Goal: Information Seeking & Learning: Check status

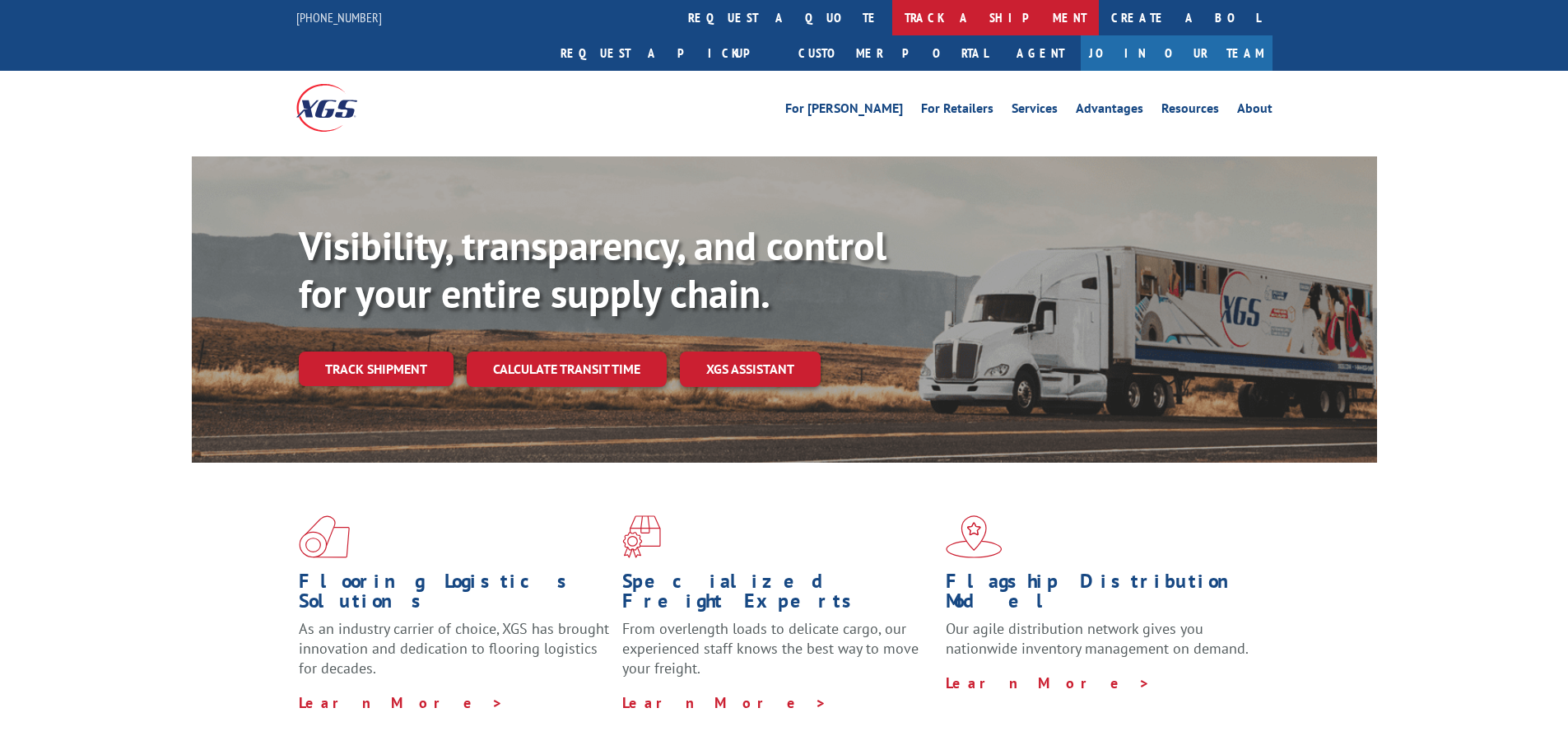
click at [892, 9] on link "track a shipment" at bounding box center [996, 17] width 207 height 36
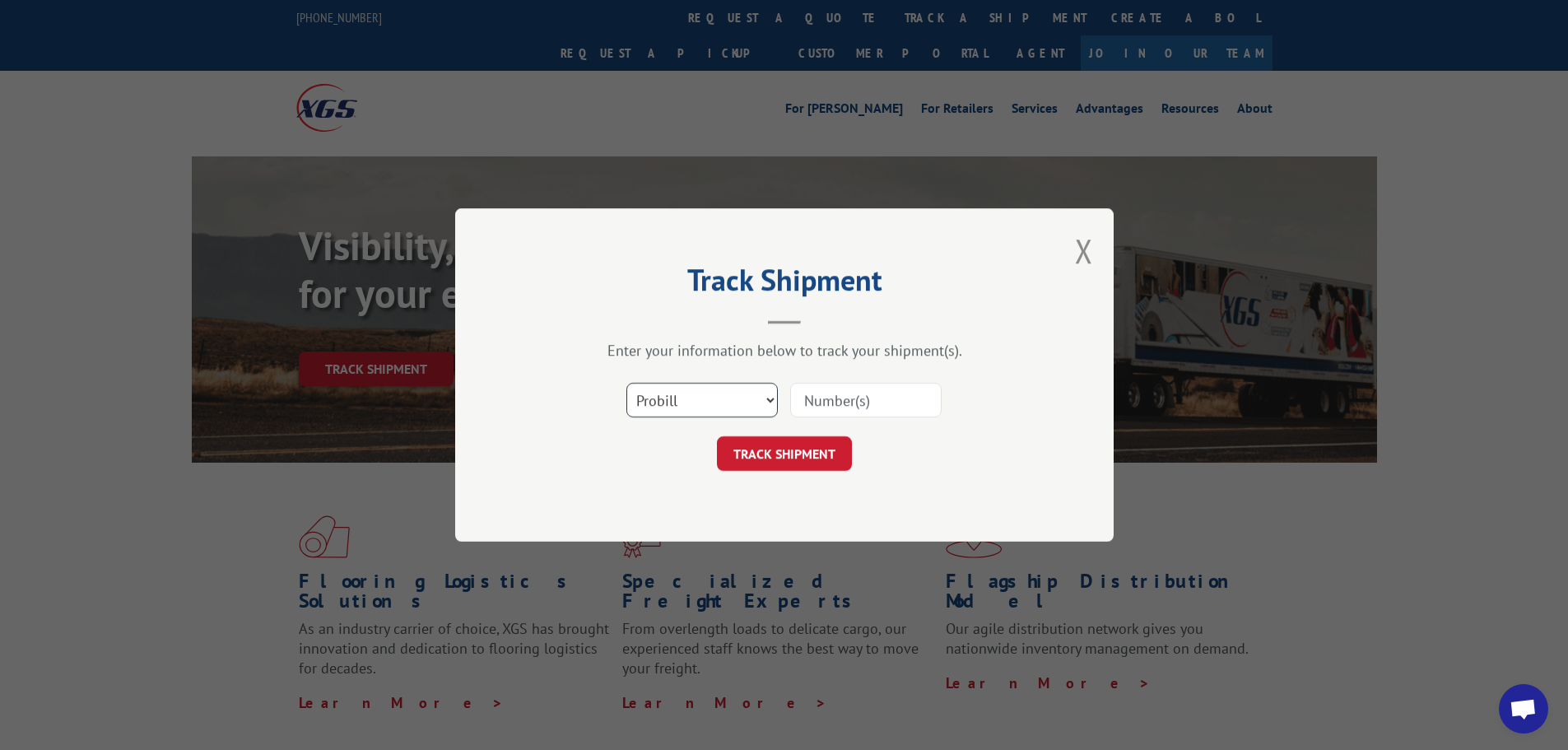
click at [657, 406] on select "Select category... Probill BOL PO" at bounding box center [702, 401] width 152 height 35
select select "bol"
click at [626, 383] on select "Select category... Probill BOL PO" at bounding box center [702, 401] width 152 height 35
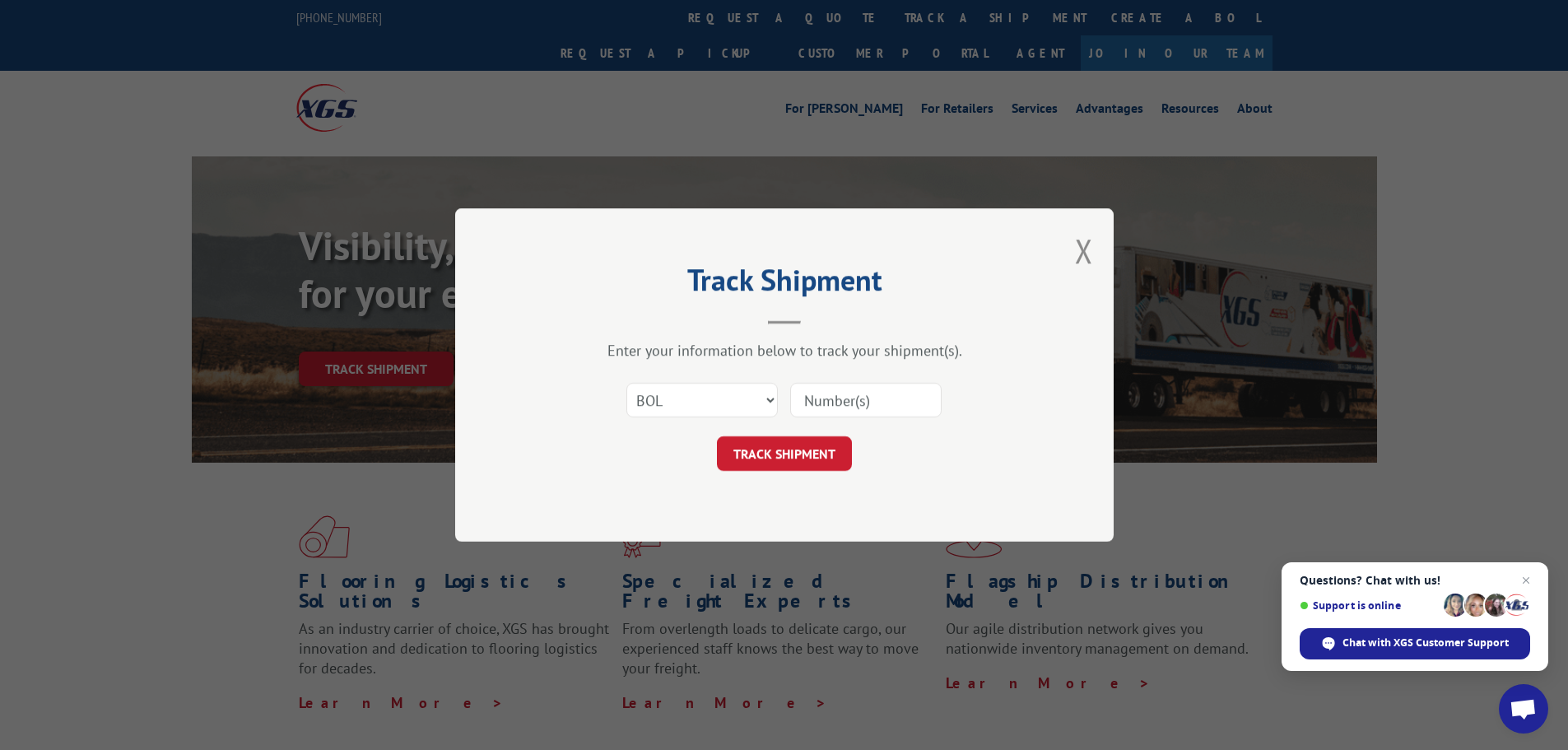
click at [801, 400] on input at bounding box center [866, 401] width 152 height 35
paste input "5522253"
type input "5522253"
click at [779, 458] on button "TRACK SHIPMENT" at bounding box center [785, 454] width 136 height 35
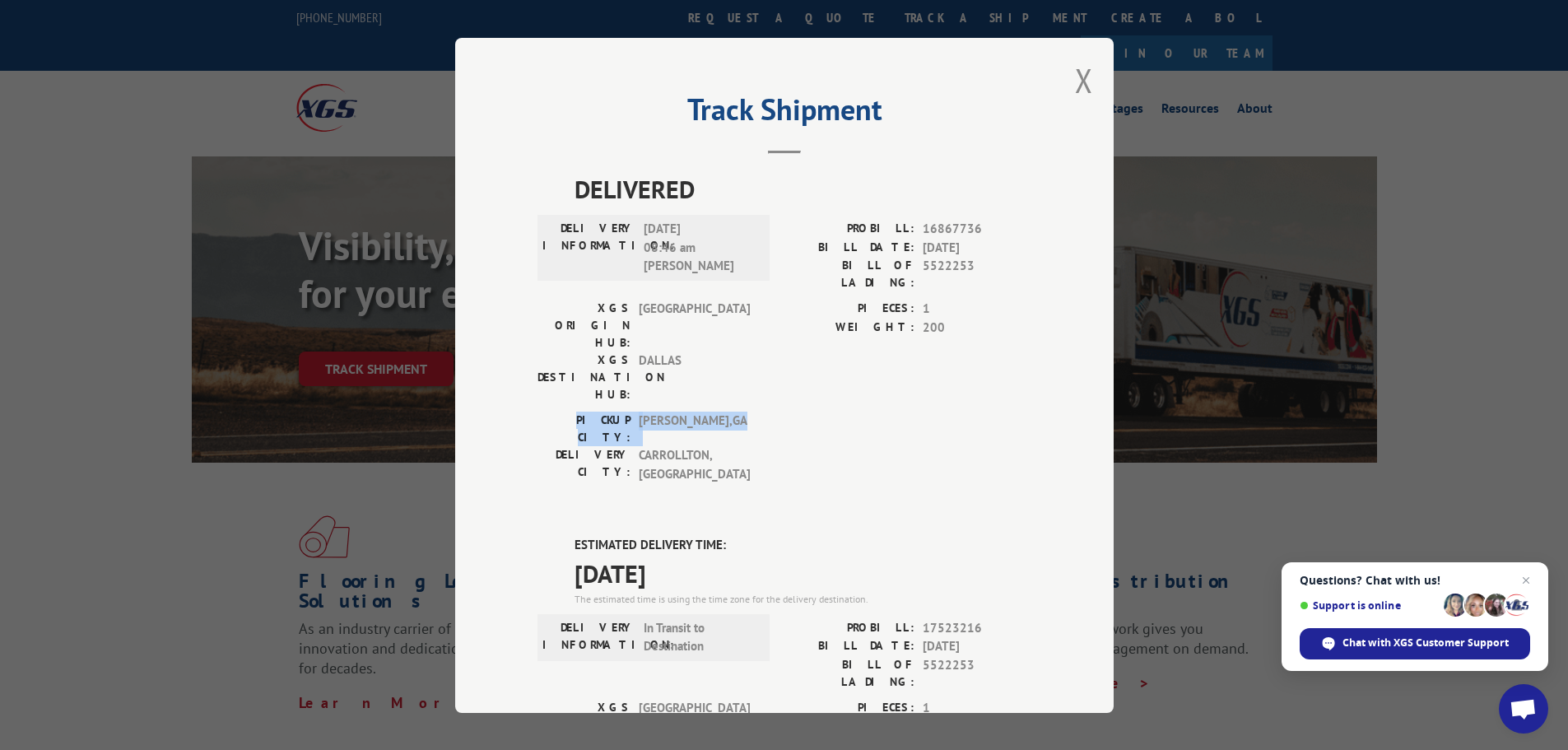
drag, startPoint x: 1101, startPoint y: 321, endPoint x: 1101, endPoint y: 350, distance: 29.0
click at [1101, 350] on div "Track Shipment DELIVERED DELIVERY INFORMATION: [DATE] 08:46 am [PERSON_NAME]: 1…" at bounding box center [784, 375] width 659 height 675
click at [1075, 80] on button "Close modal" at bounding box center [1084, 79] width 18 height 44
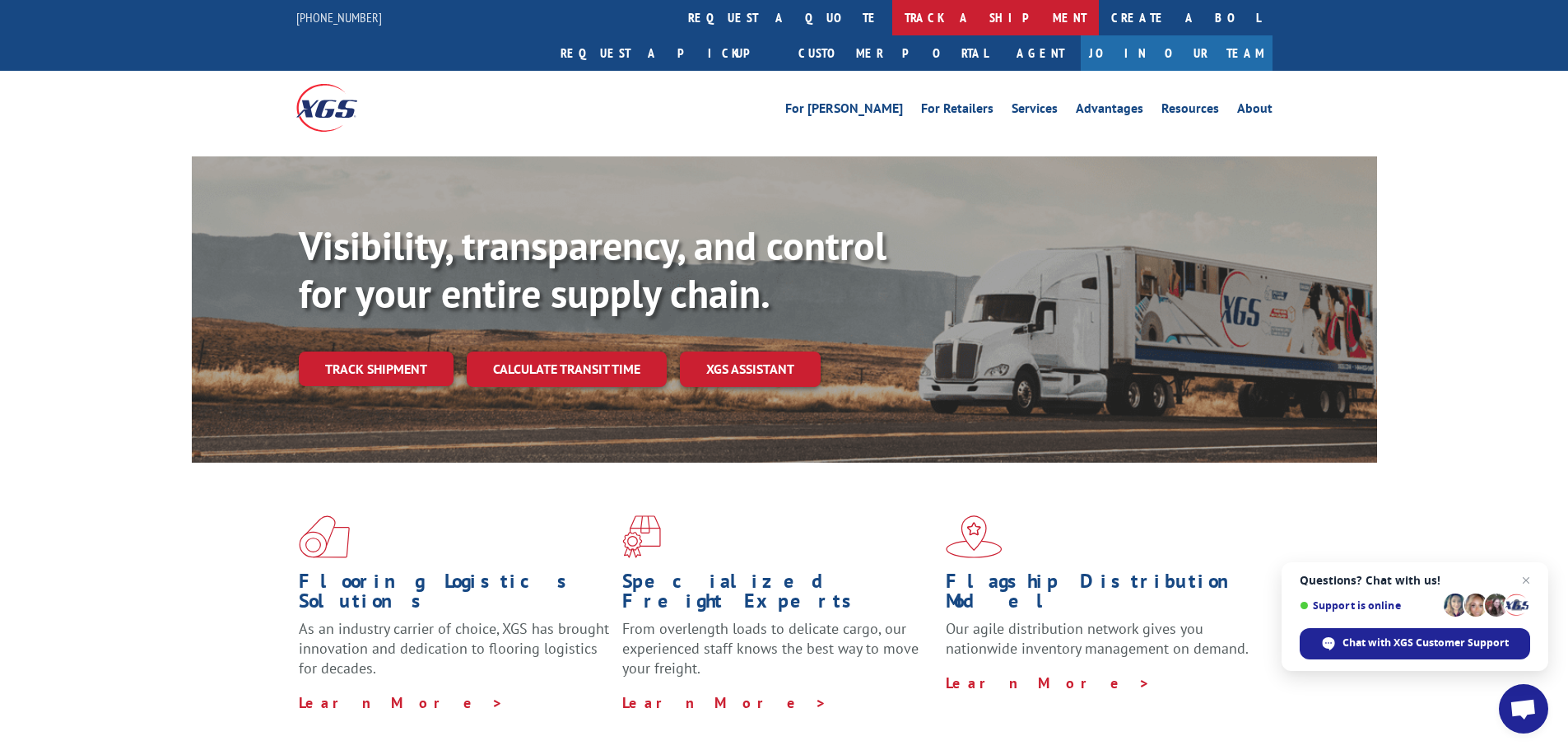
click at [892, 24] on link "track a shipment" at bounding box center [996, 17] width 207 height 36
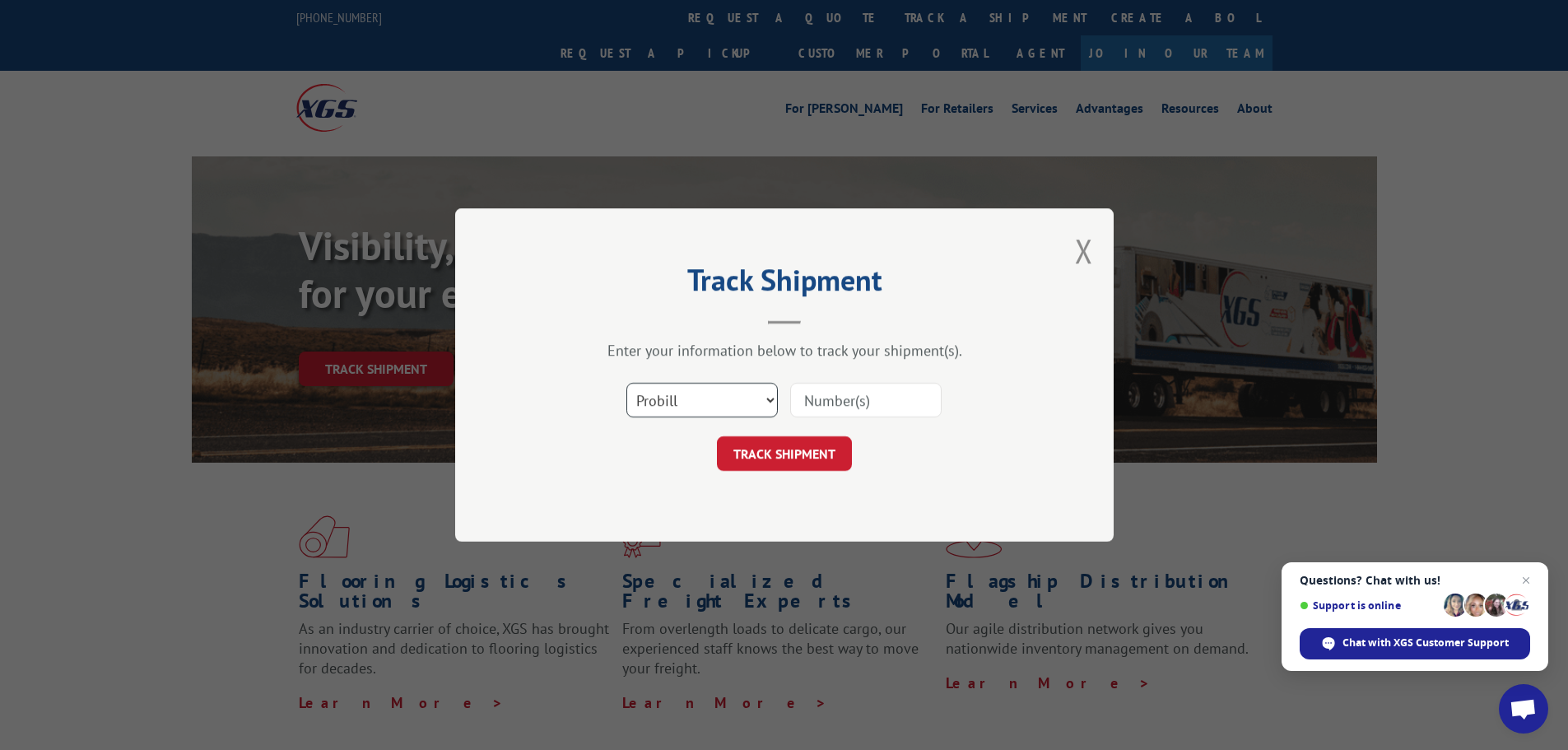
click at [657, 410] on select "Select category... Probill BOL PO" at bounding box center [702, 401] width 152 height 35
select select "bol"
click at [626, 383] on select "Select category... Probill BOL PO" at bounding box center [702, 401] width 152 height 35
paste input "5496925"
type input "5496925"
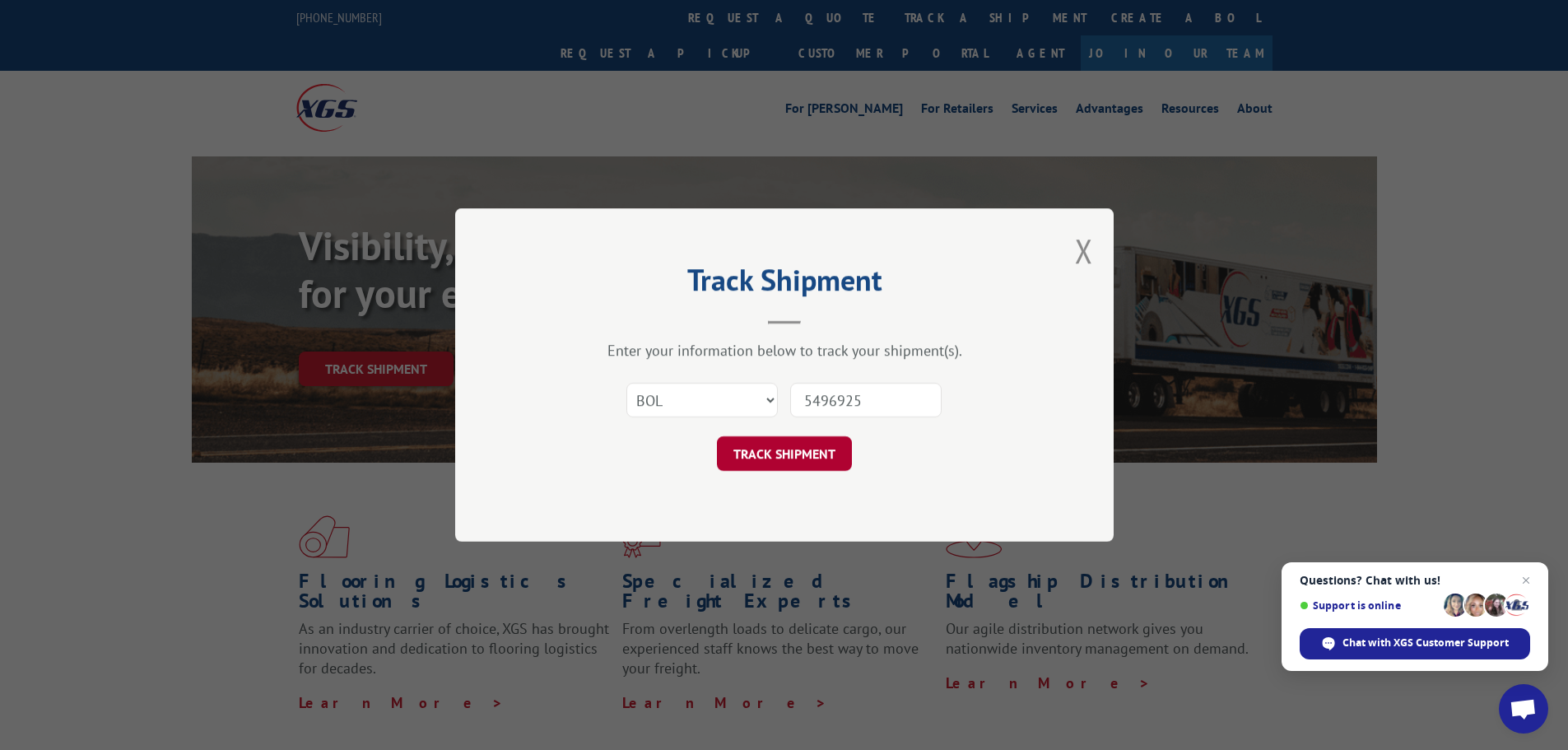
click at [771, 455] on button "TRACK SHIPMENT" at bounding box center [785, 454] width 136 height 35
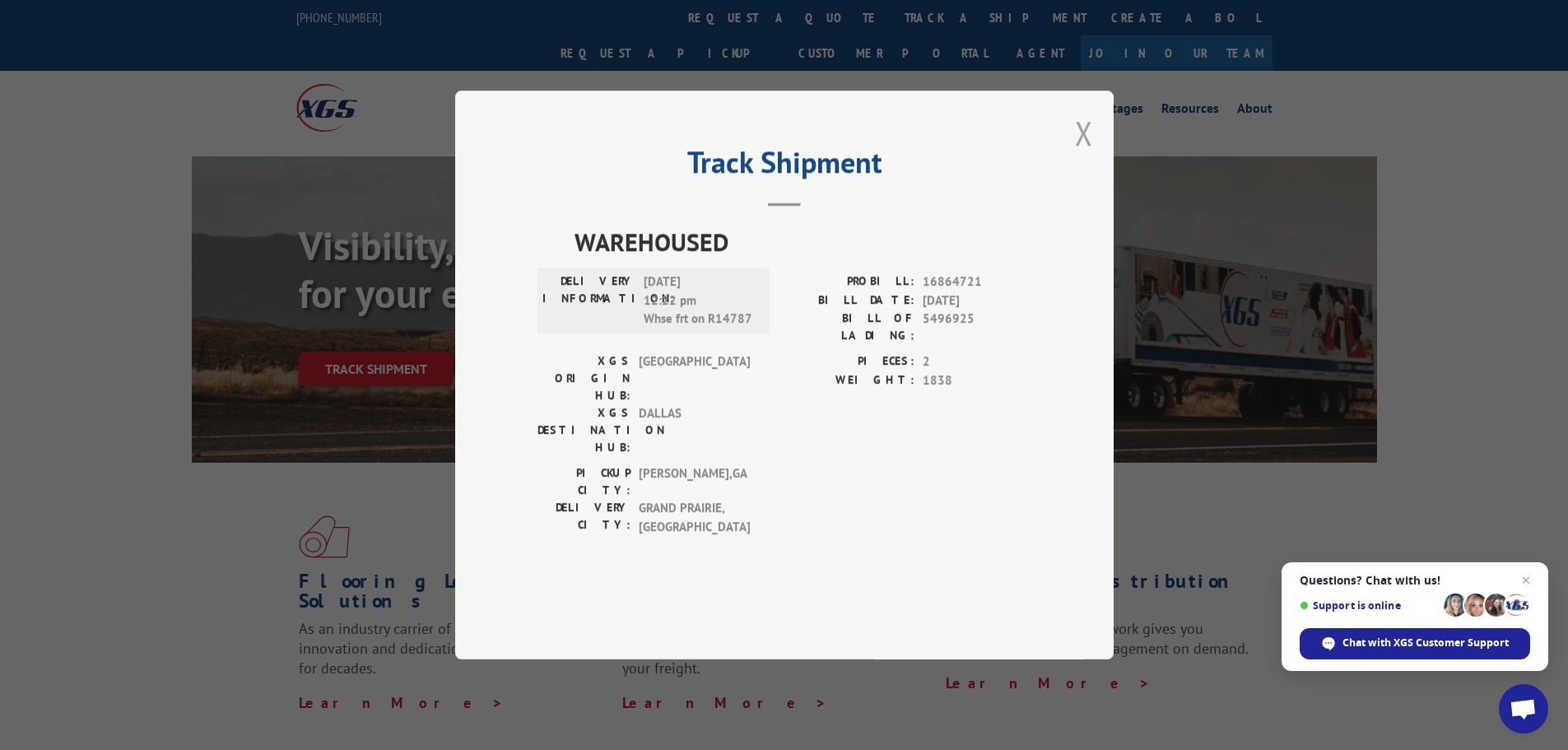
click at [1083, 155] on button "Close modal" at bounding box center [1084, 133] width 18 height 44
